Goal: Task Accomplishment & Management: Manage account settings

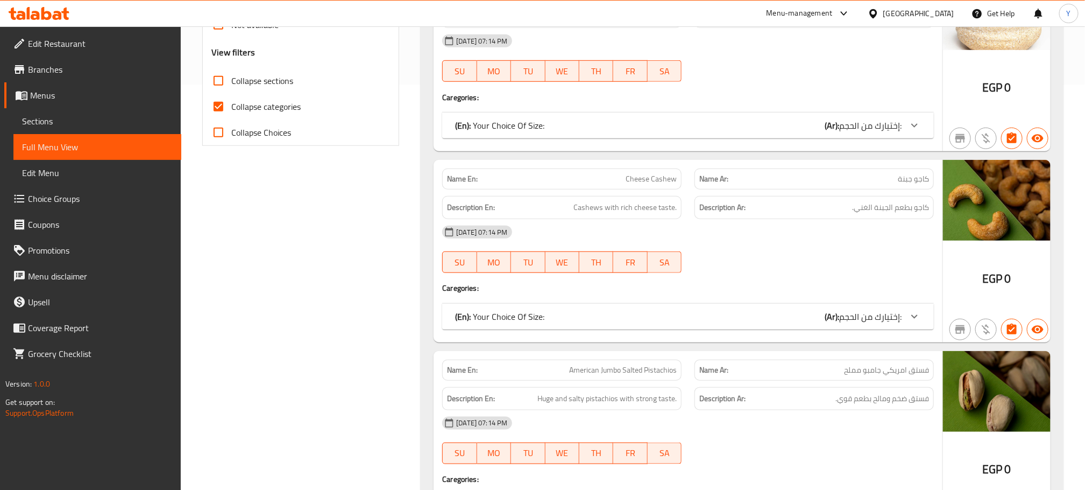
scroll to position [409, 0]
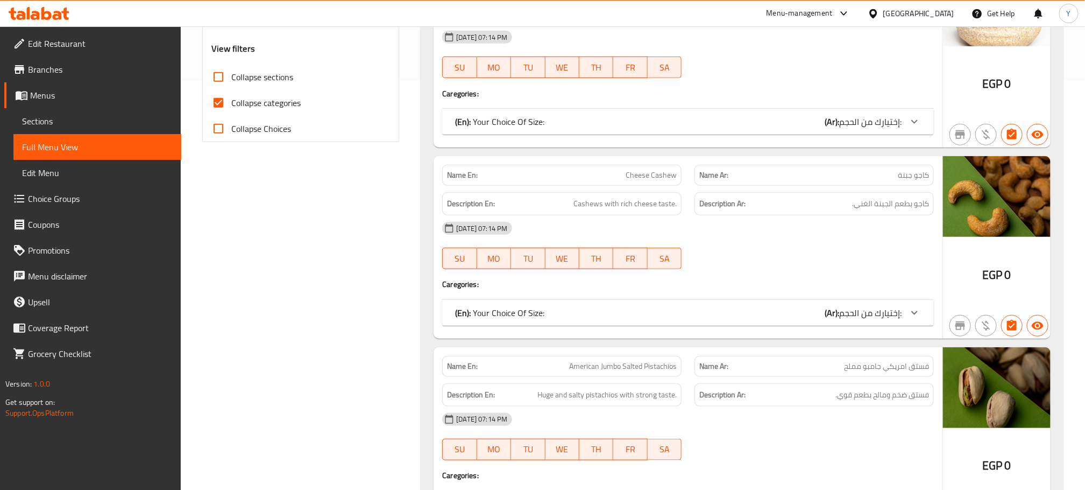
click at [256, 97] on span "Collapse categories" at bounding box center [265, 102] width 69 height 13
click at [231, 97] on input "Collapse categories" at bounding box center [218, 103] width 26 height 26
checkbox input "false"
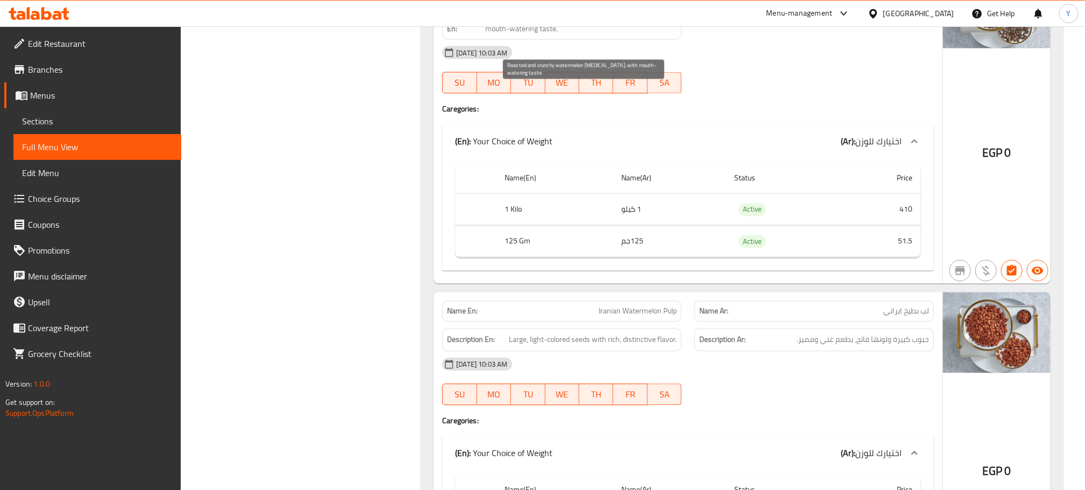
scroll to position [14041, 0]
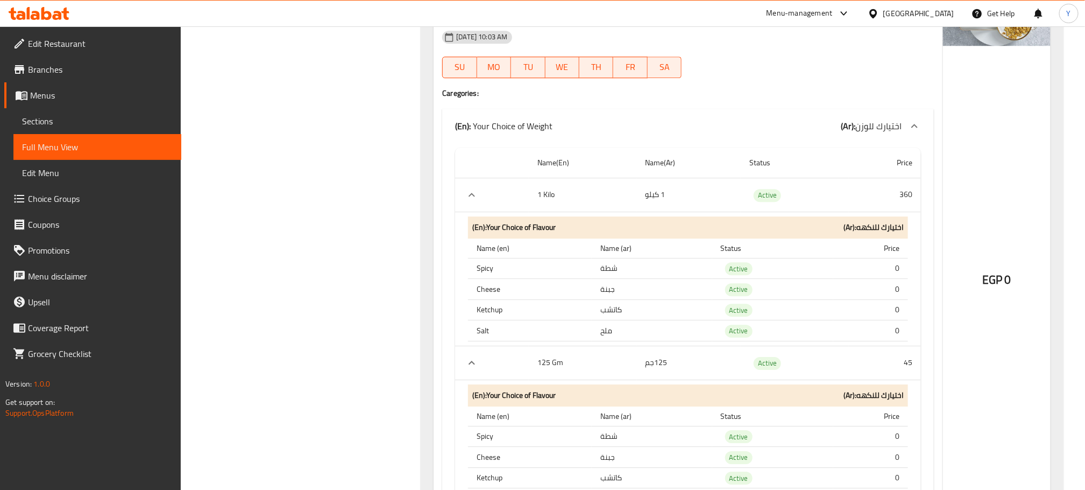
scroll to position [18933, 0]
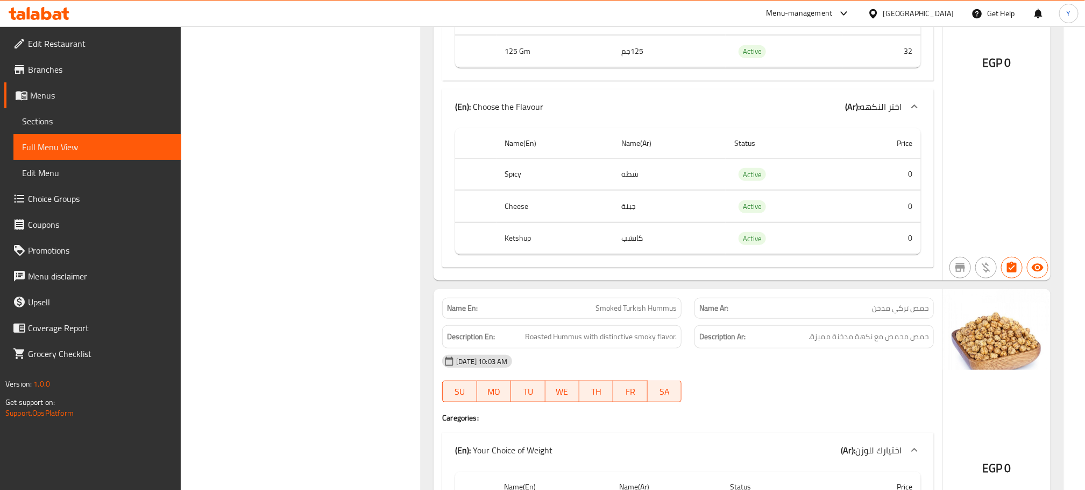
scroll to position [17637, 0]
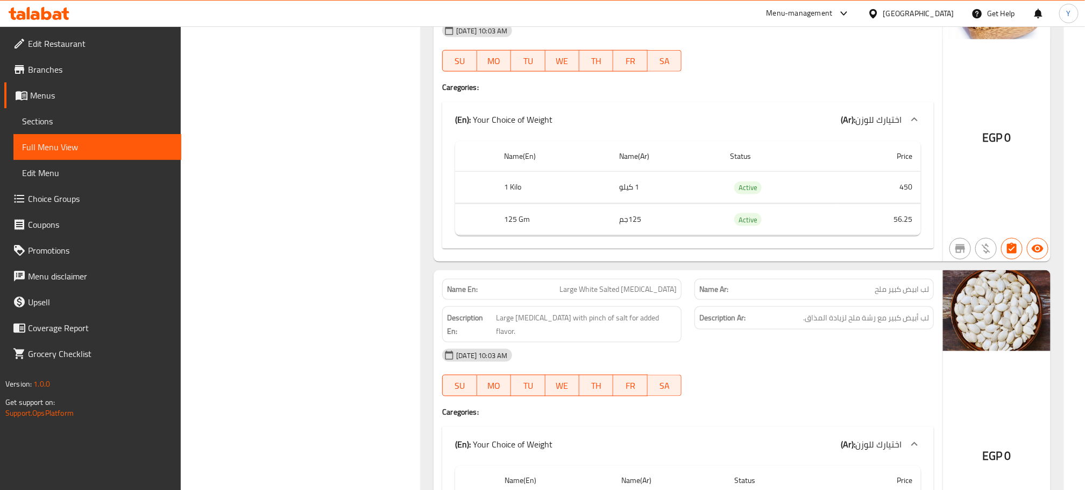
scroll to position [17992, 0]
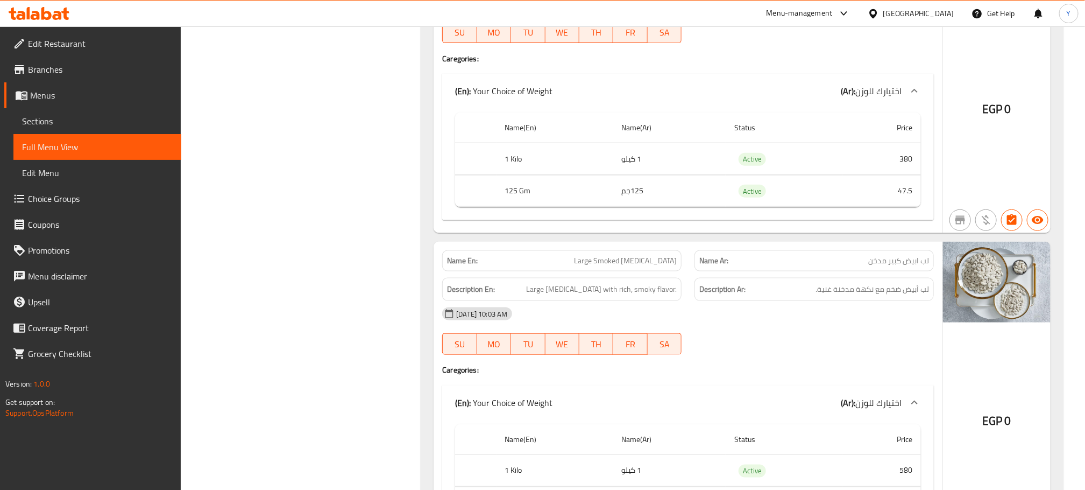
scroll to position [20127, 0]
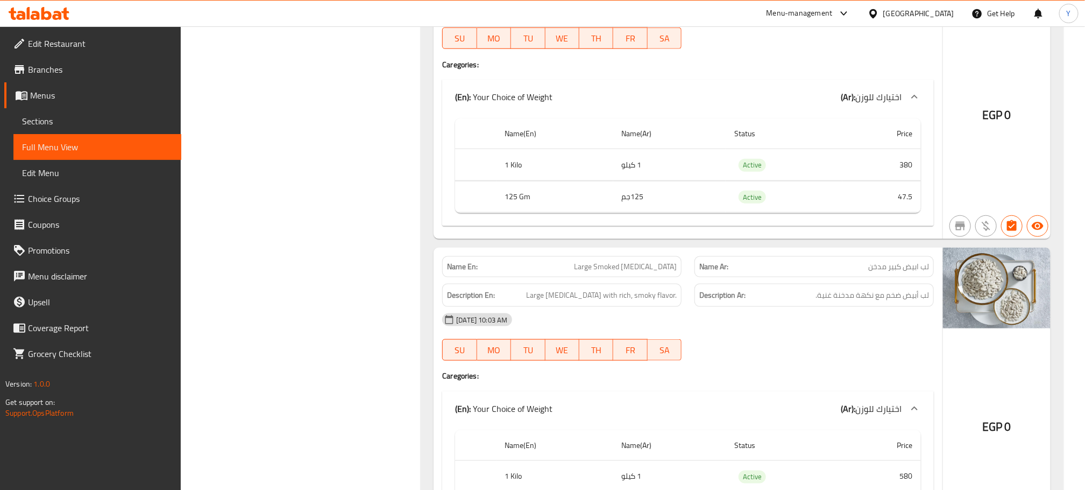
drag, startPoint x: 294, startPoint y: 251, endPoint x: 310, endPoint y: 251, distance: 16.1
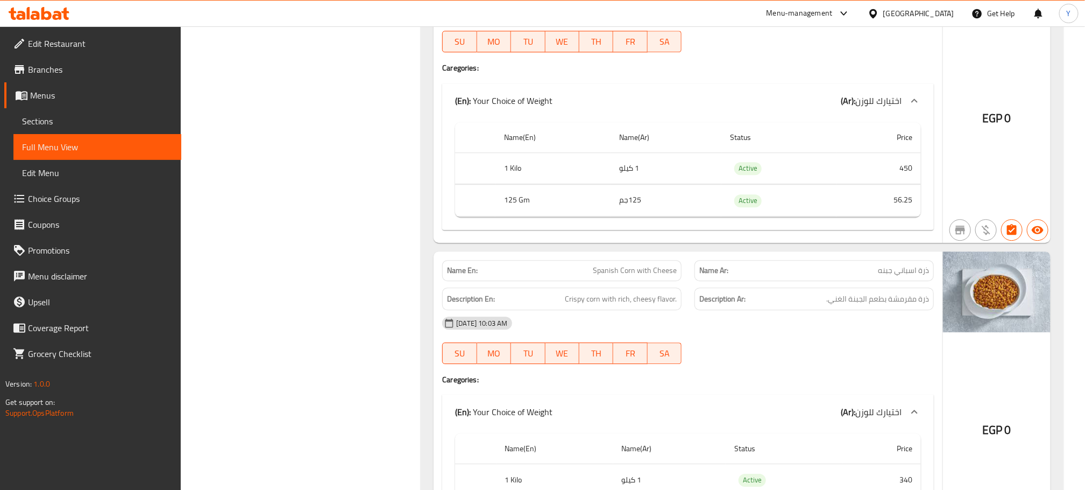
scroll to position [21063, 0]
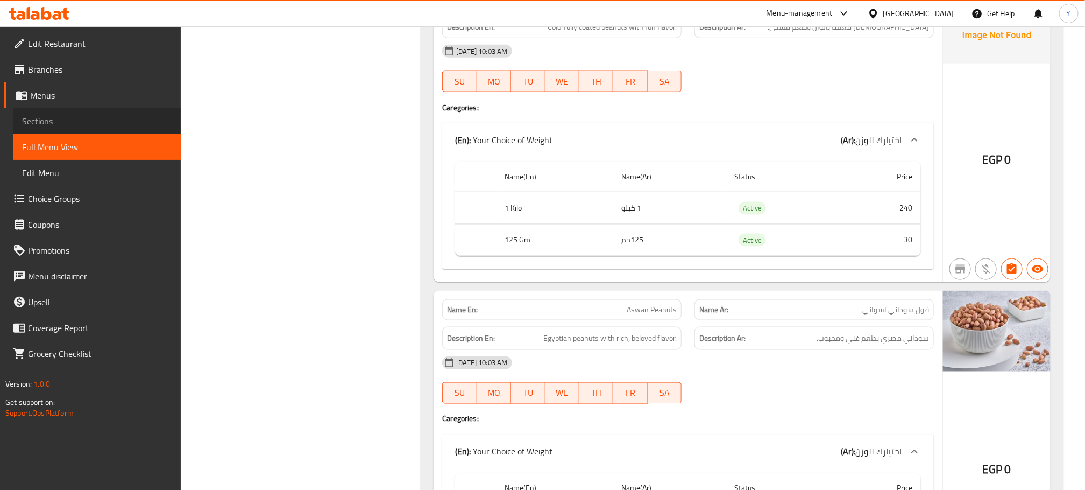
click at [55, 116] on span "Sections" at bounding box center [97, 121] width 151 height 13
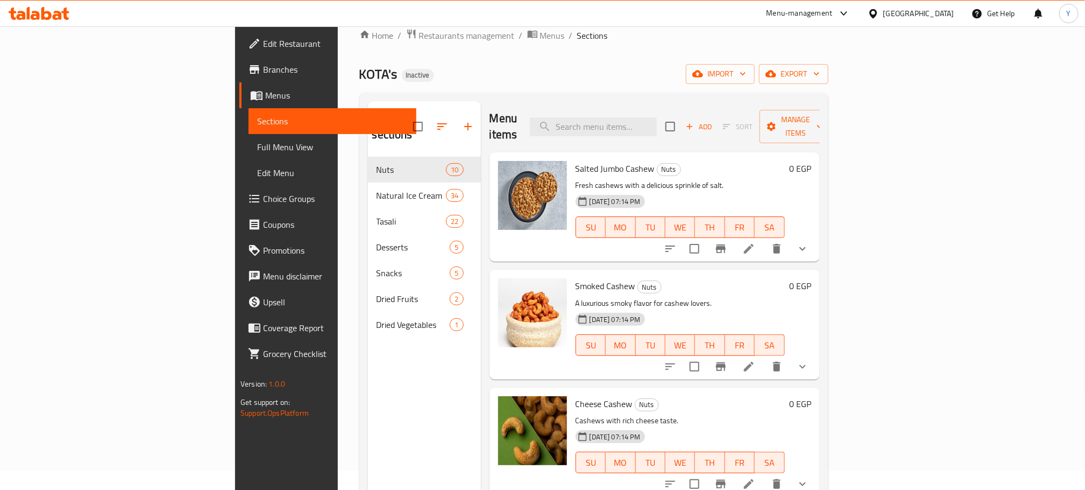
drag, startPoint x: 507, startPoint y: 62, endPoint x: 534, endPoint y: 74, distance: 30.1
click at [507, 62] on div "Home / Restaurants management / Menus / Sections KOTA's Inactive import export …" at bounding box center [593, 314] width 469 height 571
click at [657, 126] on input "search" at bounding box center [593, 126] width 127 height 19
paste input "سوبر"
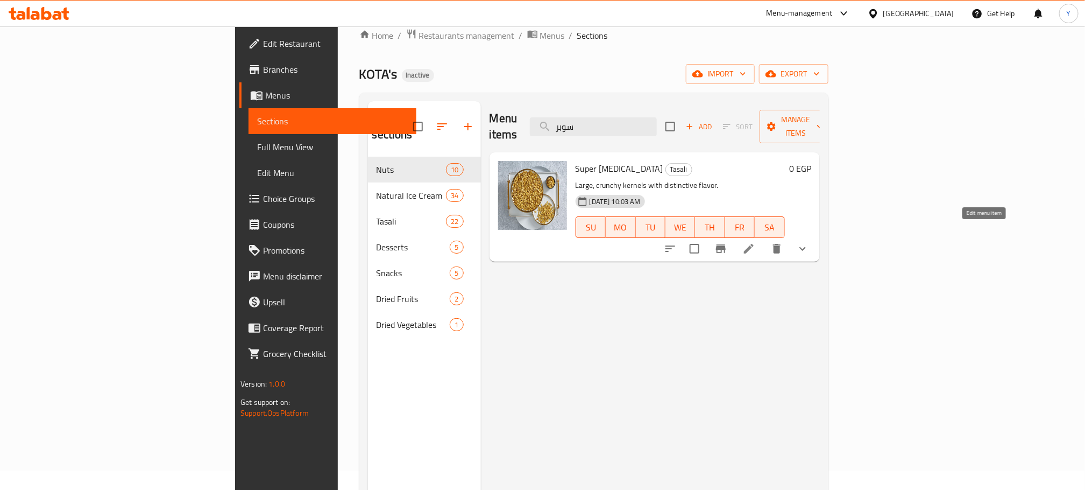
type input "سوبر"
click at [755, 242] on icon at bounding box center [748, 248] width 13 height 13
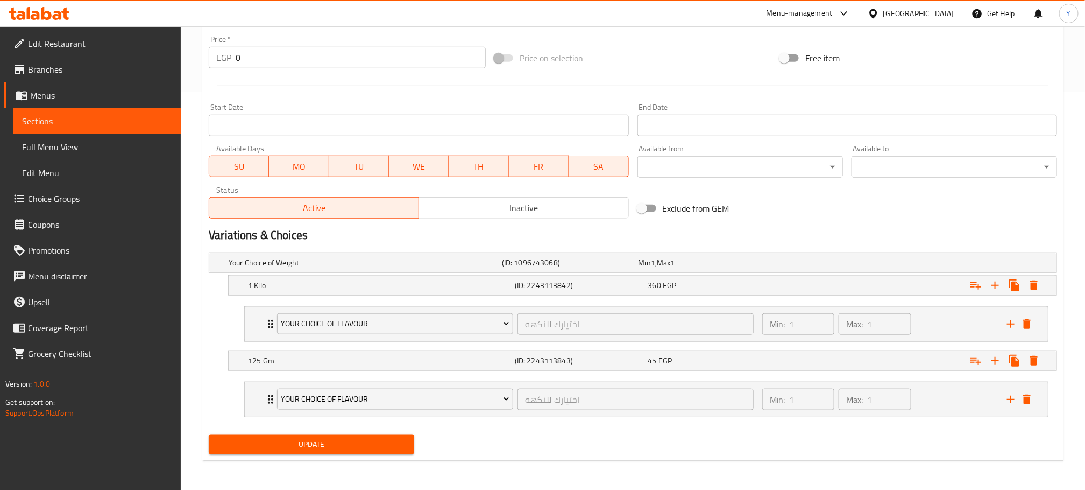
scroll to position [402, 0]
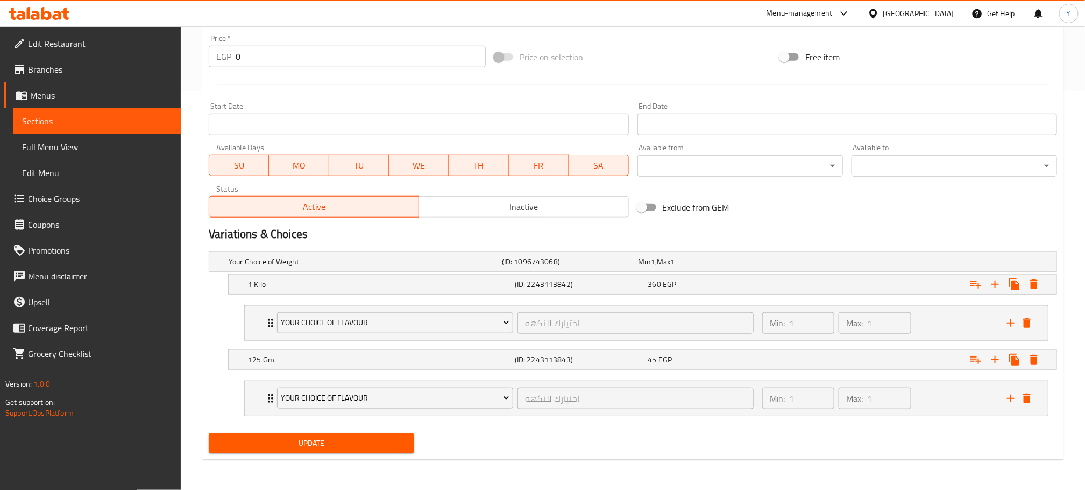
click at [127, 126] on span "Sections" at bounding box center [97, 121] width 151 height 13
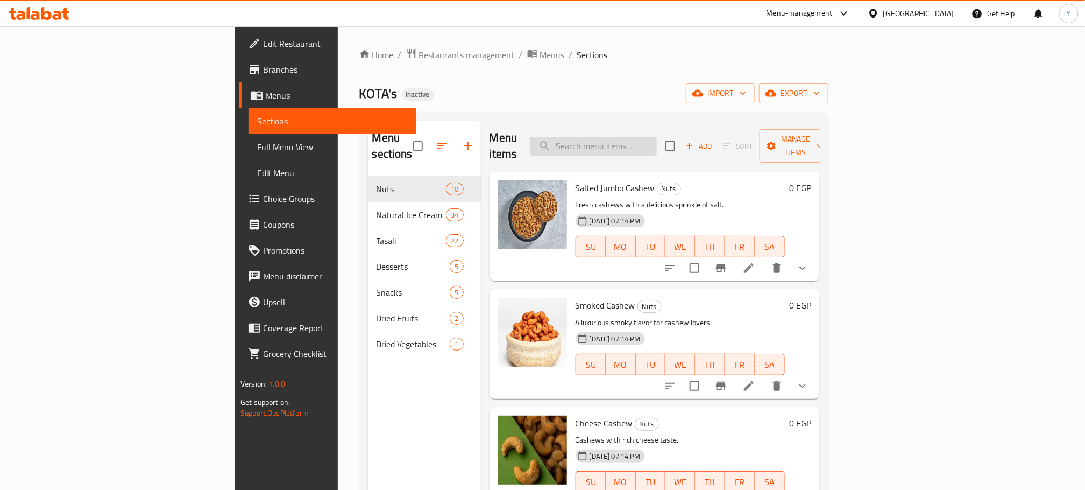
click at [657, 137] on input "search" at bounding box center [593, 146] width 127 height 19
paste input "سوبر"
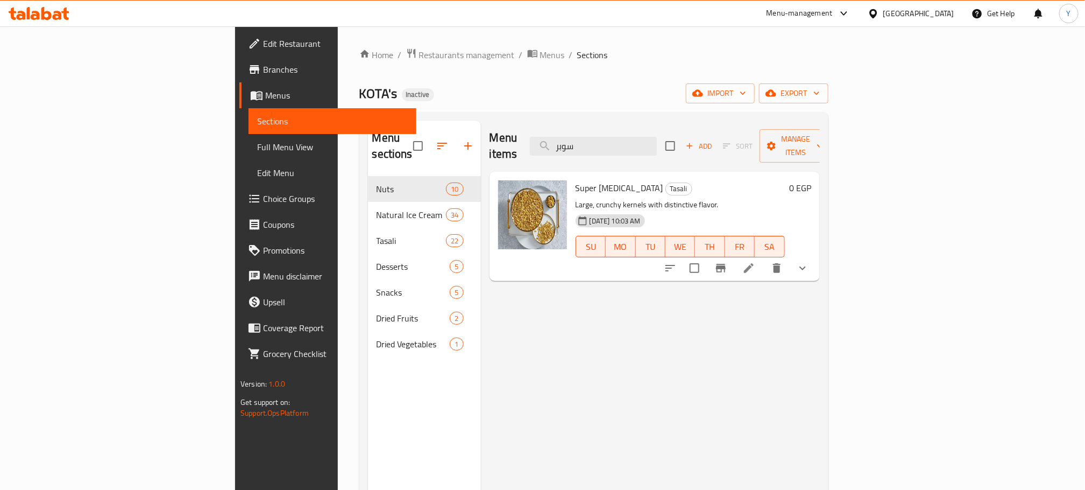
type input "سوبر"
click at [806, 266] on icon "show more" at bounding box center [802, 268] width 6 height 4
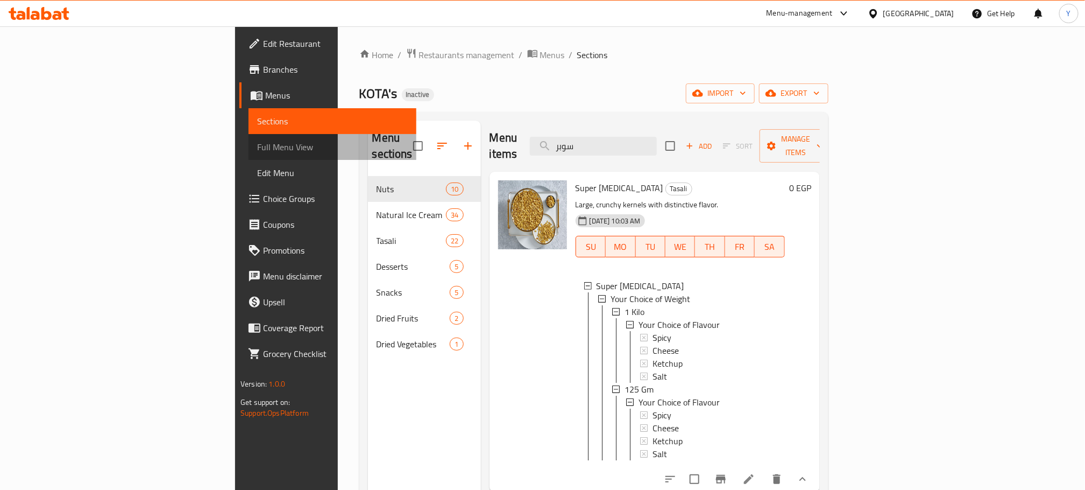
click at [257, 146] on span "Full Menu View" at bounding box center [332, 146] width 151 height 13
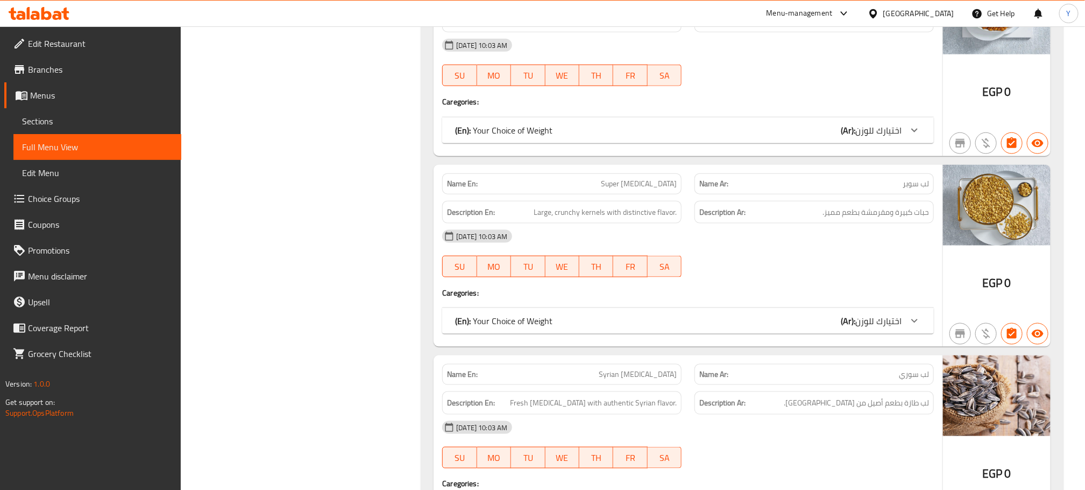
scroll to position [11521, 0]
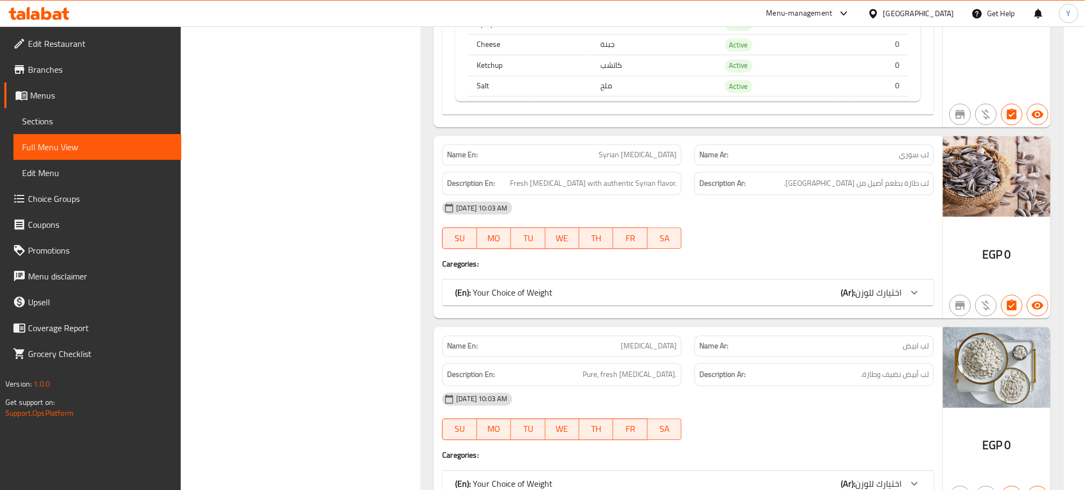
scroll to position [12101, 0]
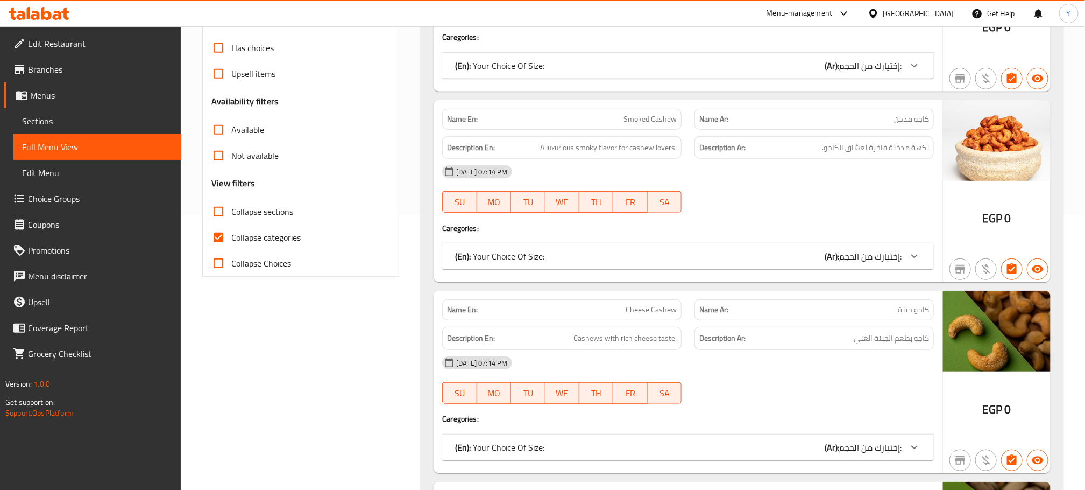
scroll to position [285, 0]
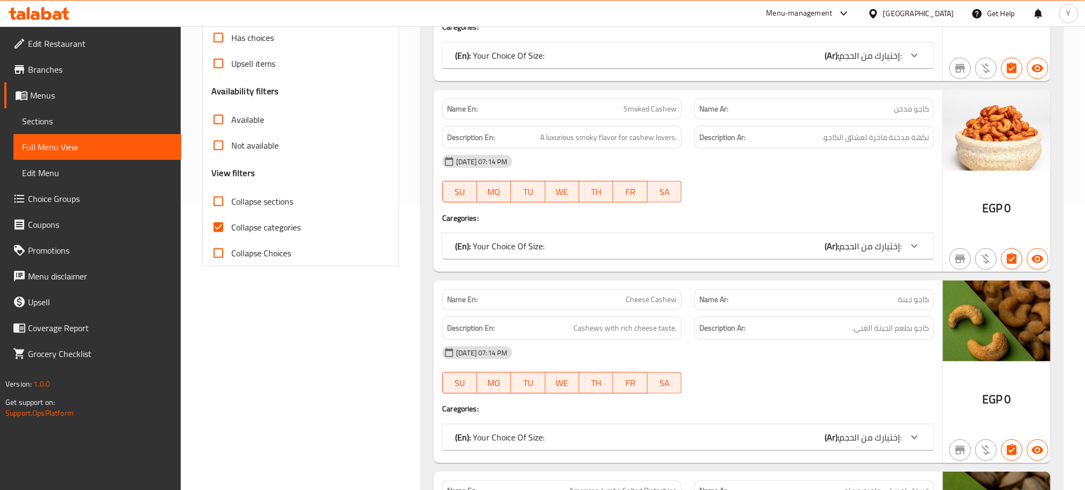
click at [245, 228] on span "Collapse categories" at bounding box center [265, 227] width 69 height 13
click at [231, 228] on input "Collapse categories" at bounding box center [218, 227] width 26 height 26
checkbox input "false"
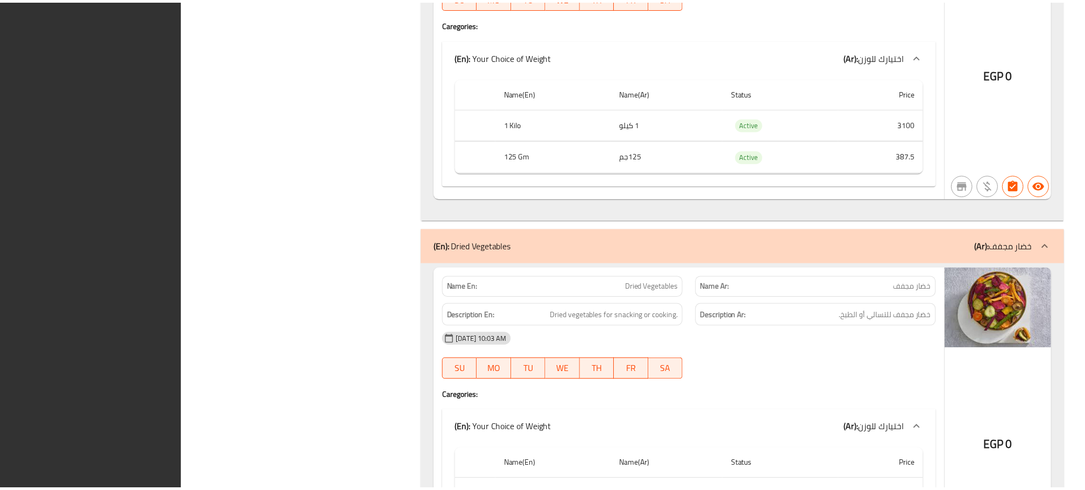
scroll to position [25755, 0]
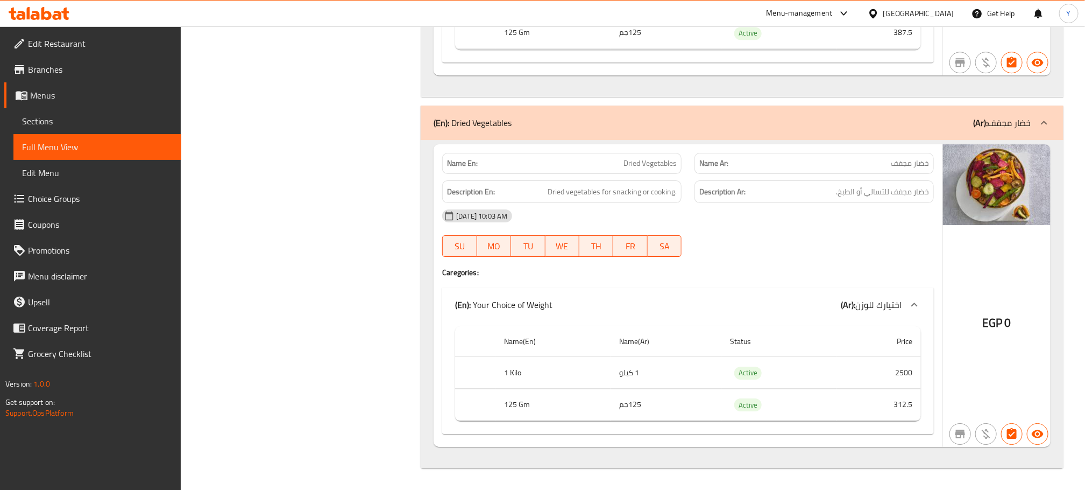
click at [79, 60] on link "Branches" at bounding box center [92, 69] width 177 height 26
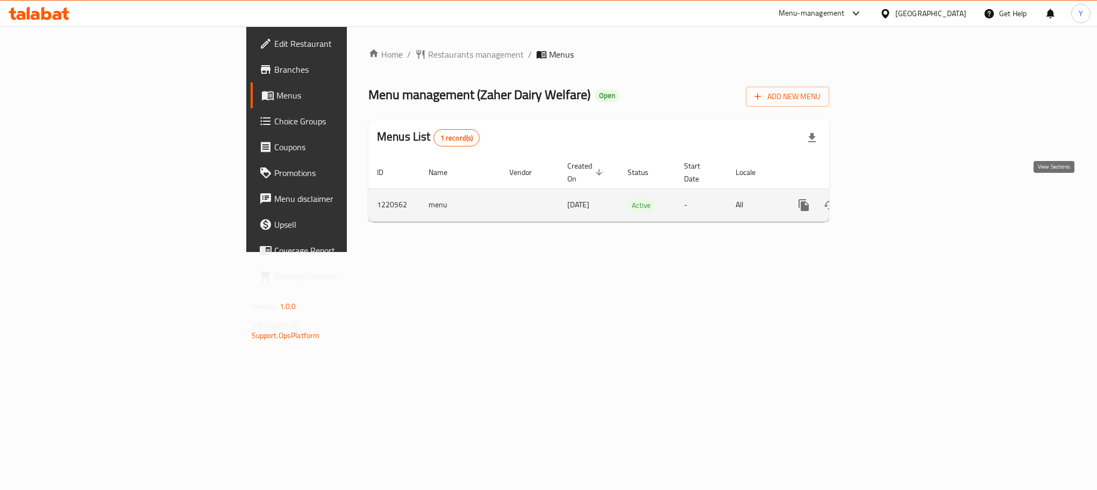
click at [888, 198] on icon "enhanced table" at bounding box center [881, 204] width 13 height 13
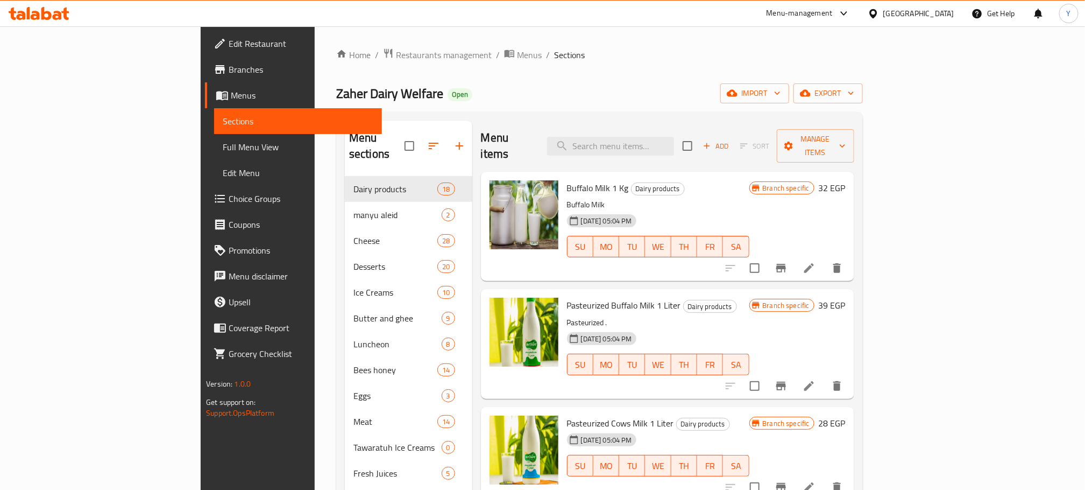
click at [936, 13] on div "Egypt" at bounding box center [918, 14] width 71 height 12
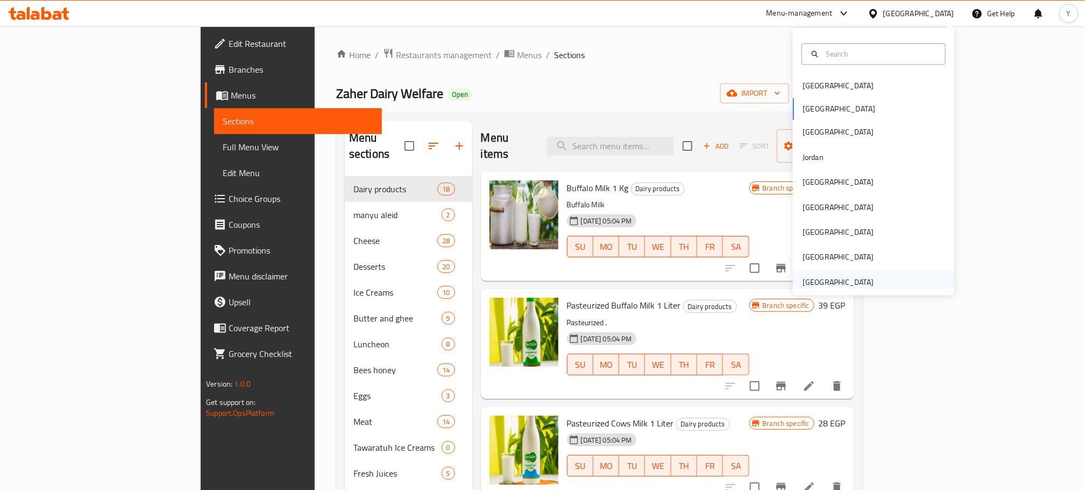
click at [848, 276] on div "[GEOGRAPHIC_DATA]" at bounding box center [838, 282] width 71 height 12
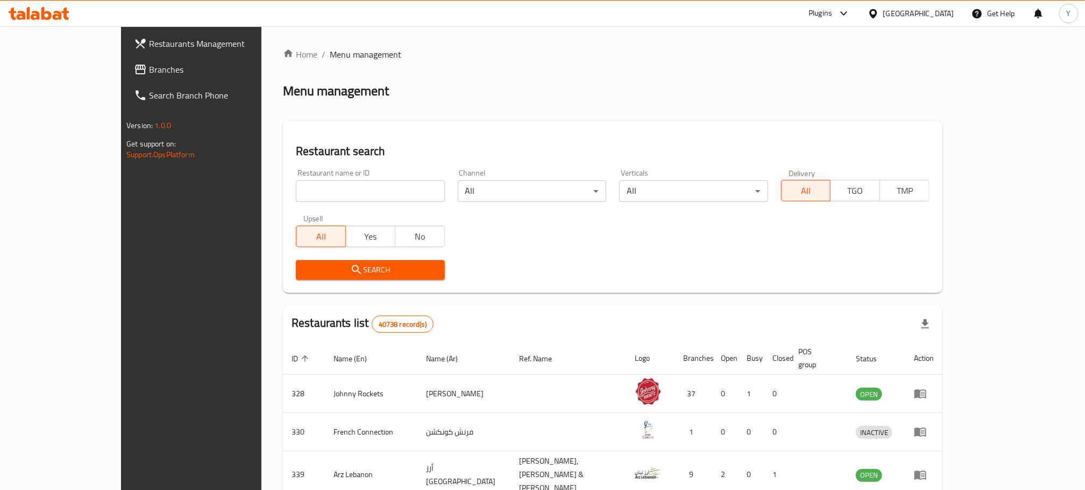
click at [125, 59] on link "Branches" at bounding box center [213, 69] width 177 height 26
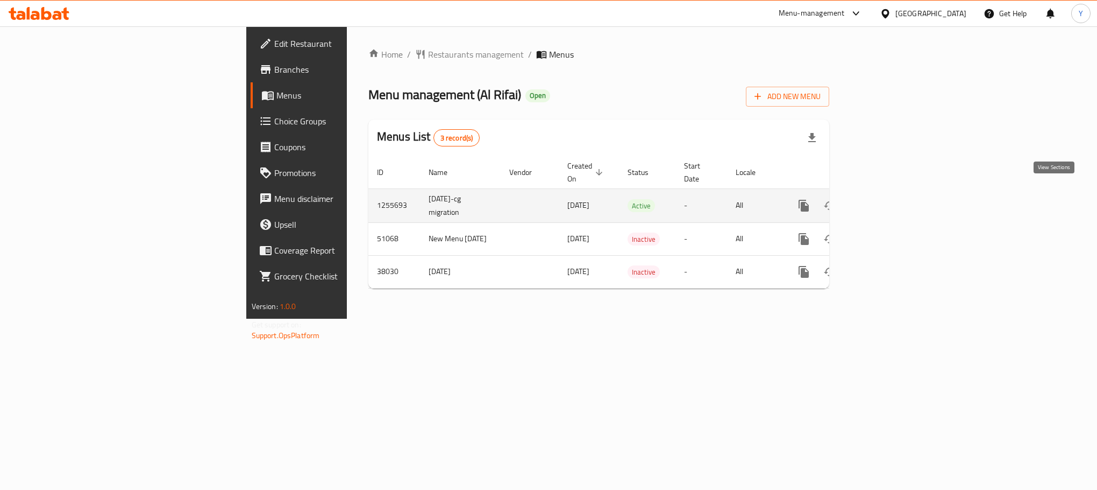
click at [888, 199] on icon "enhanced table" at bounding box center [881, 205] width 13 height 13
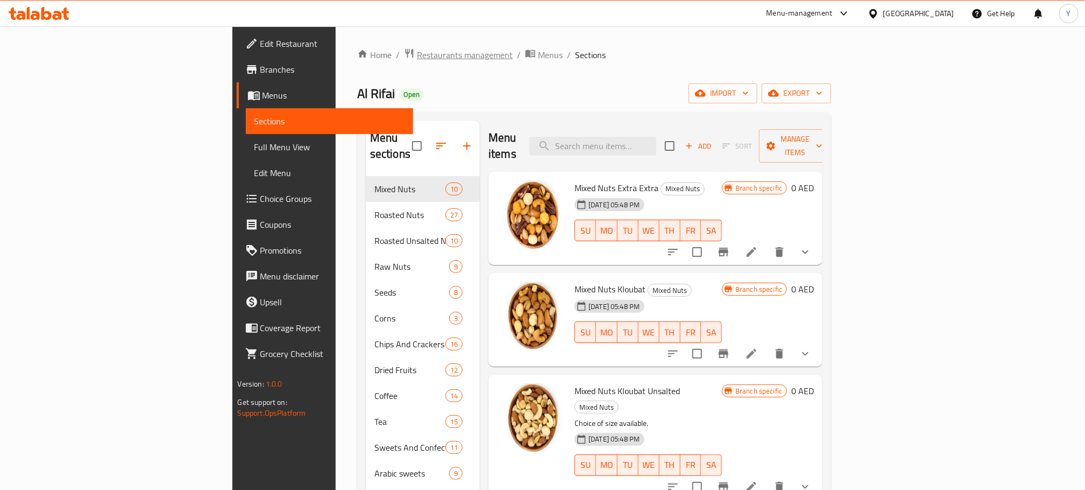
click at [417, 56] on span "Restaurants management" at bounding box center [465, 54] width 96 height 13
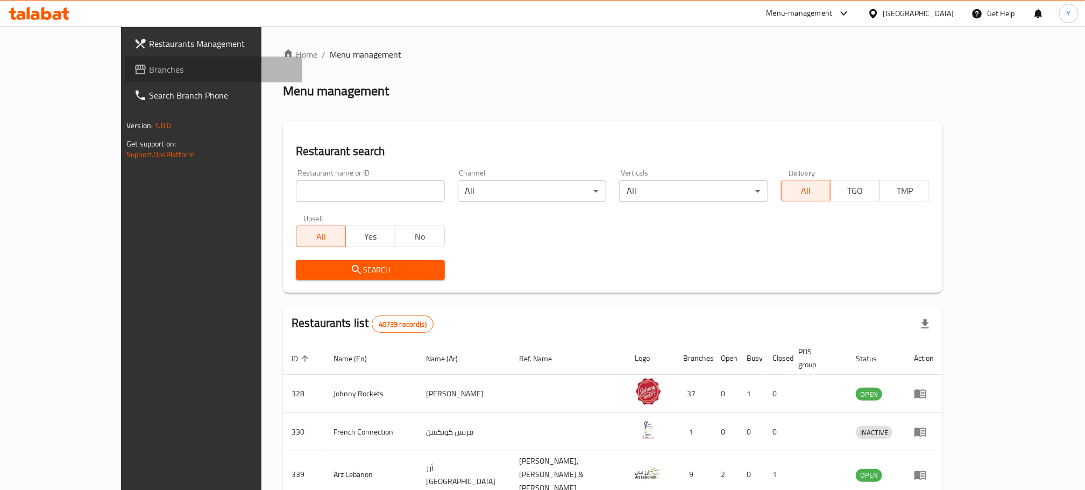
click at [149, 66] on span "Branches" at bounding box center [221, 69] width 145 height 13
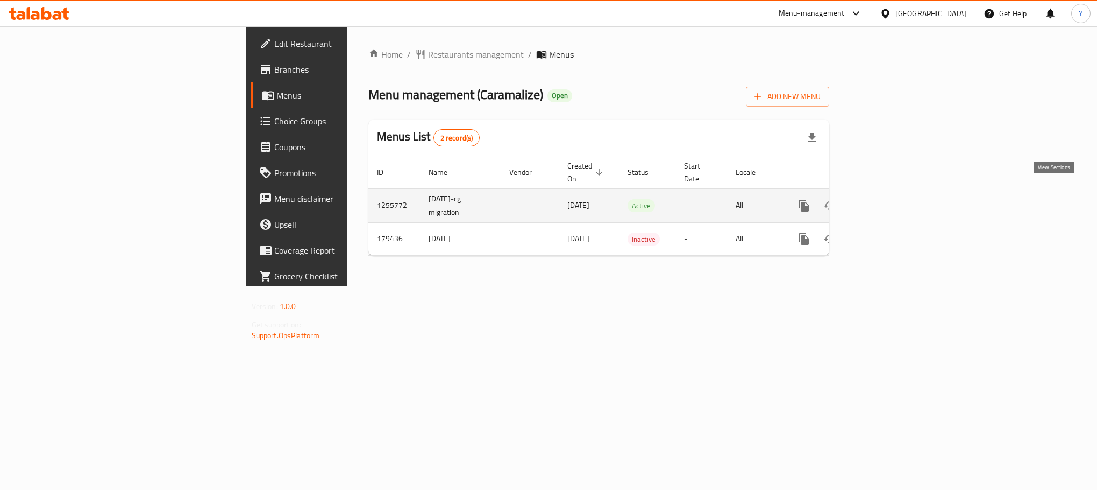
click at [895, 202] on link "enhanced table" at bounding box center [882, 206] width 26 height 26
